Goal: Task Accomplishment & Management: Manage account settings

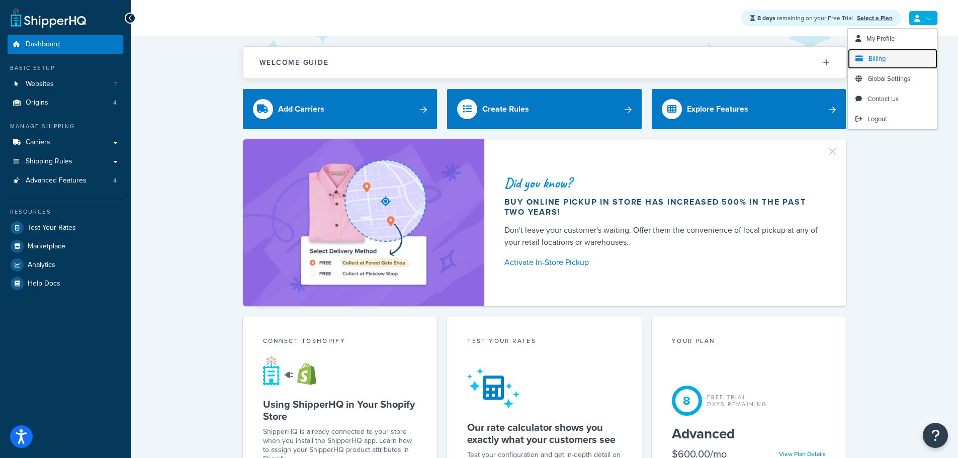
click at [892, 53] on link "Billing" at bounding box center [892, 59] width 89 height 20
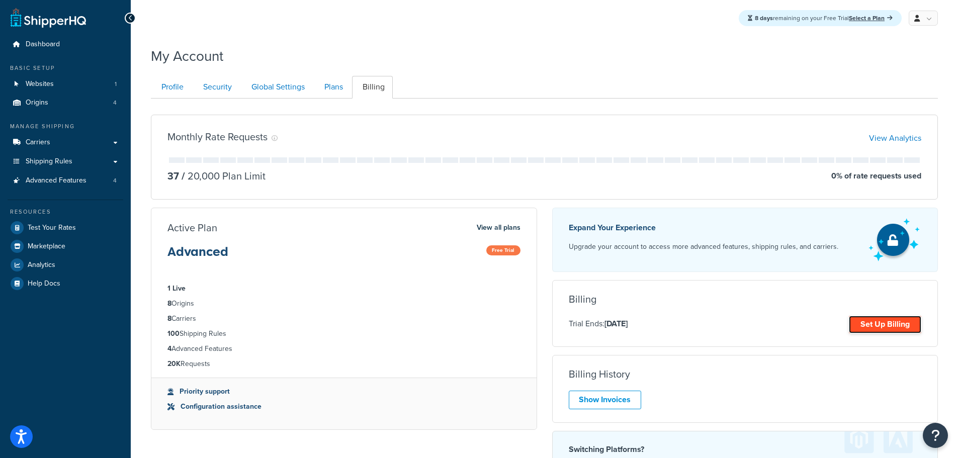
click at [870, 321] on link "Set Up Billing" at bounding box center [885, 325] width 72 height 18
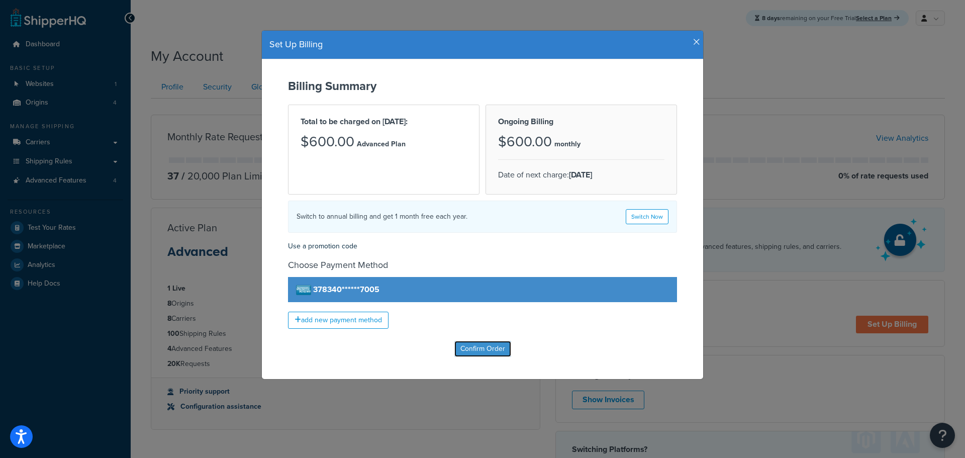
click at [474, 352] on input "Confirm Order" at bounding box center [482, 349] width 57 height 16
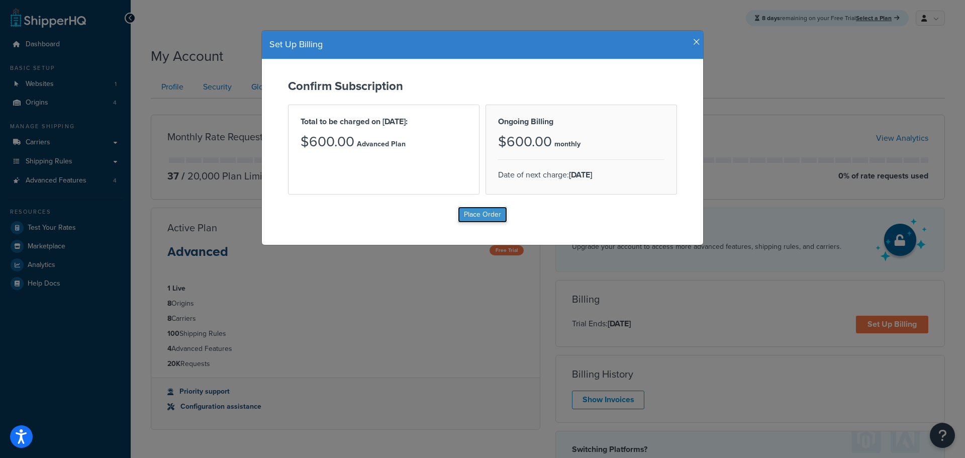
click at [470, 221] on input "Place Order" at bounding box center [482, 215] width 49 height 16
type input "Place Order"
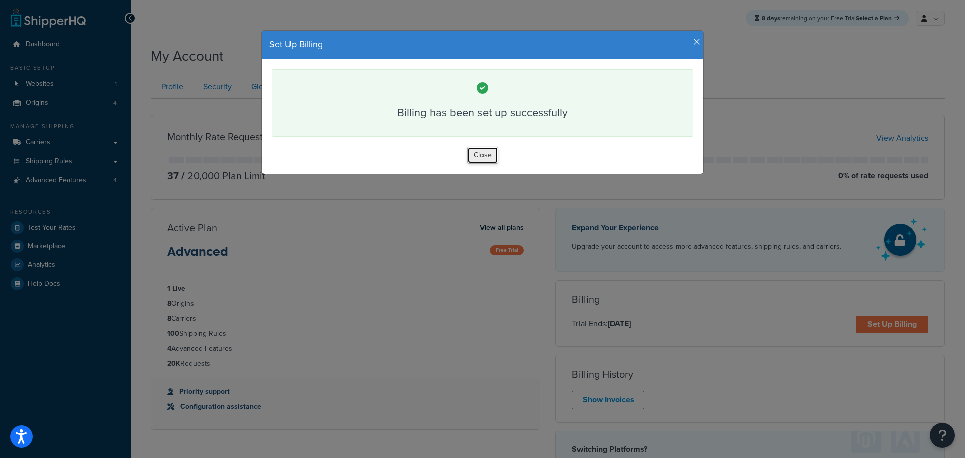
click at [478, 148] on button "Close" at bounding box center [483, 155] width 31 height 17
